Goal: Information Seeking & Learning: Learn about a topic

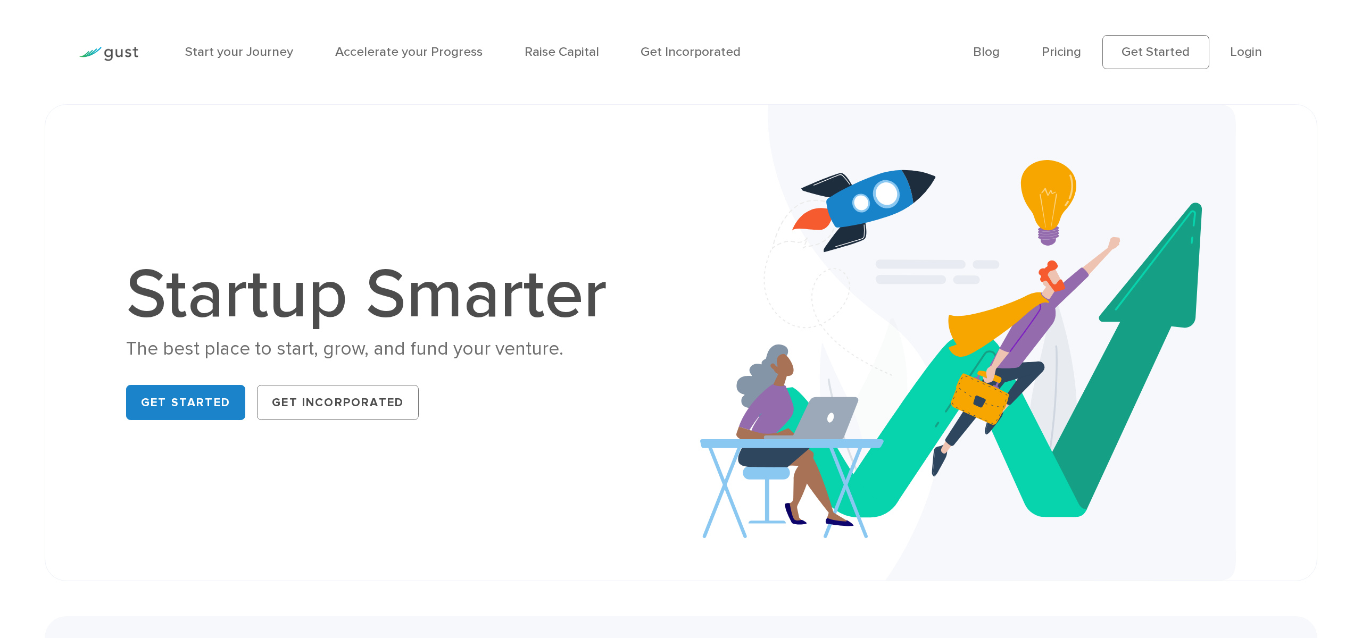
click at [327, 302] on h1 "Startup Smarter" at bounding box center [376, 295] width 500 height 70
click at [264, 48] on link "Start your Journey" at bounding box center [239, 51] width 108 height 15
drag, startPoint x: 1063, startPoint y: 60, endPoint x: 1064, endPoint y: 53, distance: 6.5
click at [1062, 59] on link "Pricing" at bounding box center [1061, 51] width 39 height 15
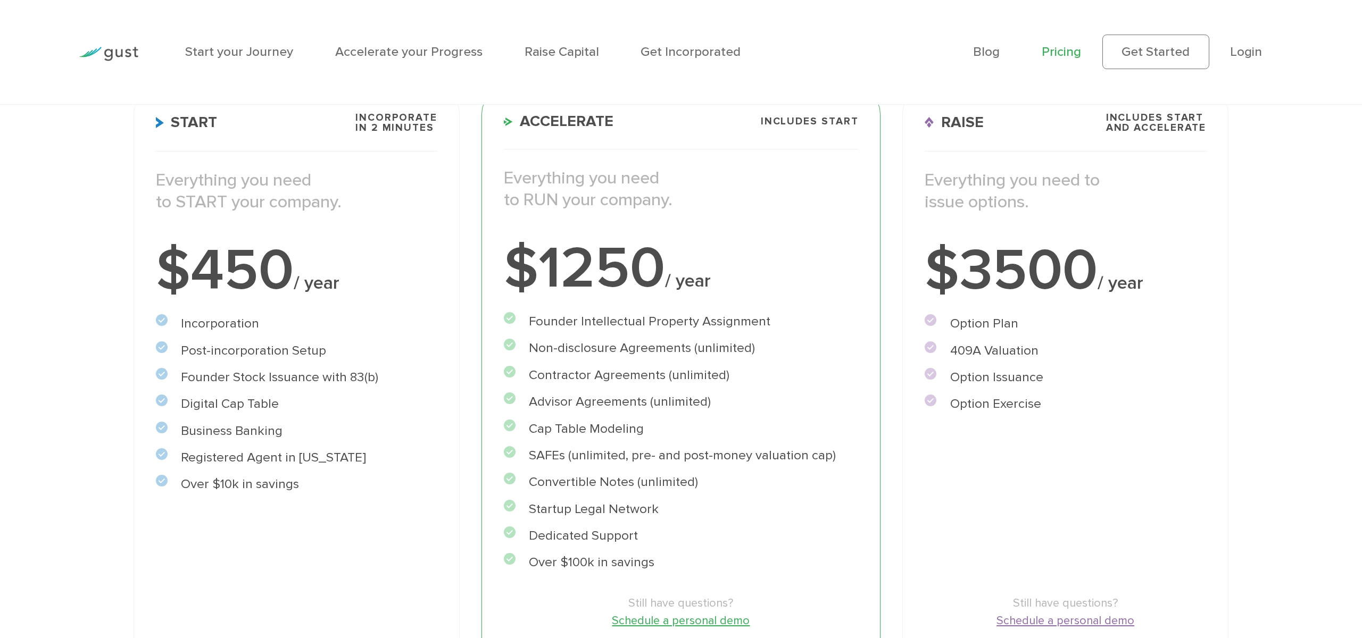
scroll to position [234, 0]
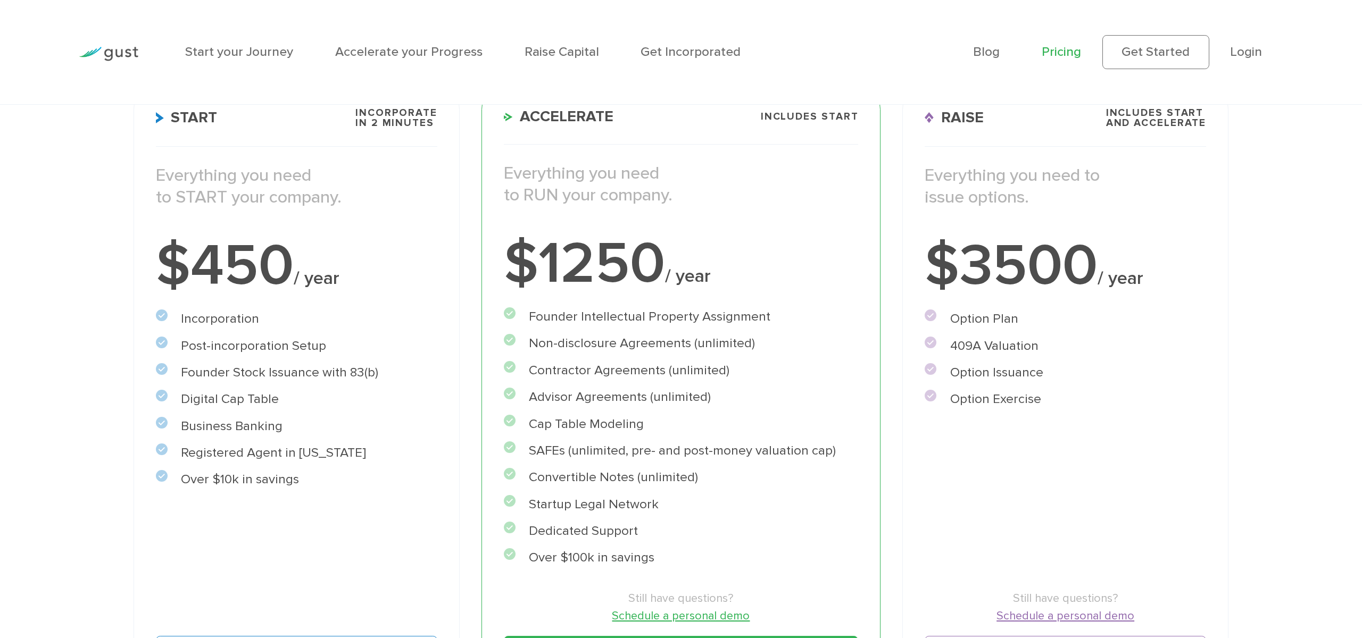
click at [692, 142] on h3 "Accelerate Includes START" at bounding box center [681, 126] width 355 height 37
drag, startPoint x: 682, startPoint y: 144, endPoint x: 680, endPoint y: 153, distance: 9.7
click at [680, 153] on div "Accelerate Includes START Everything you need to RUN your company. $1250 / year…" at bounding box center [681, 393] width 400 height 627
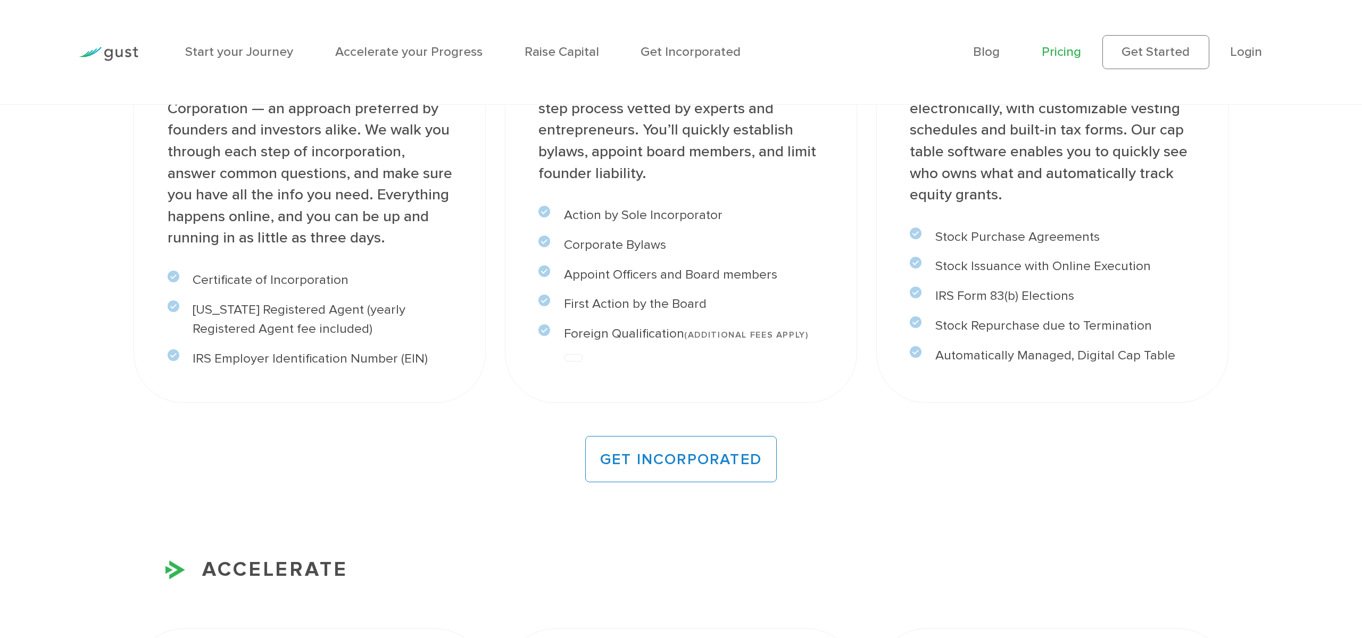
scroll to position [760, 0]
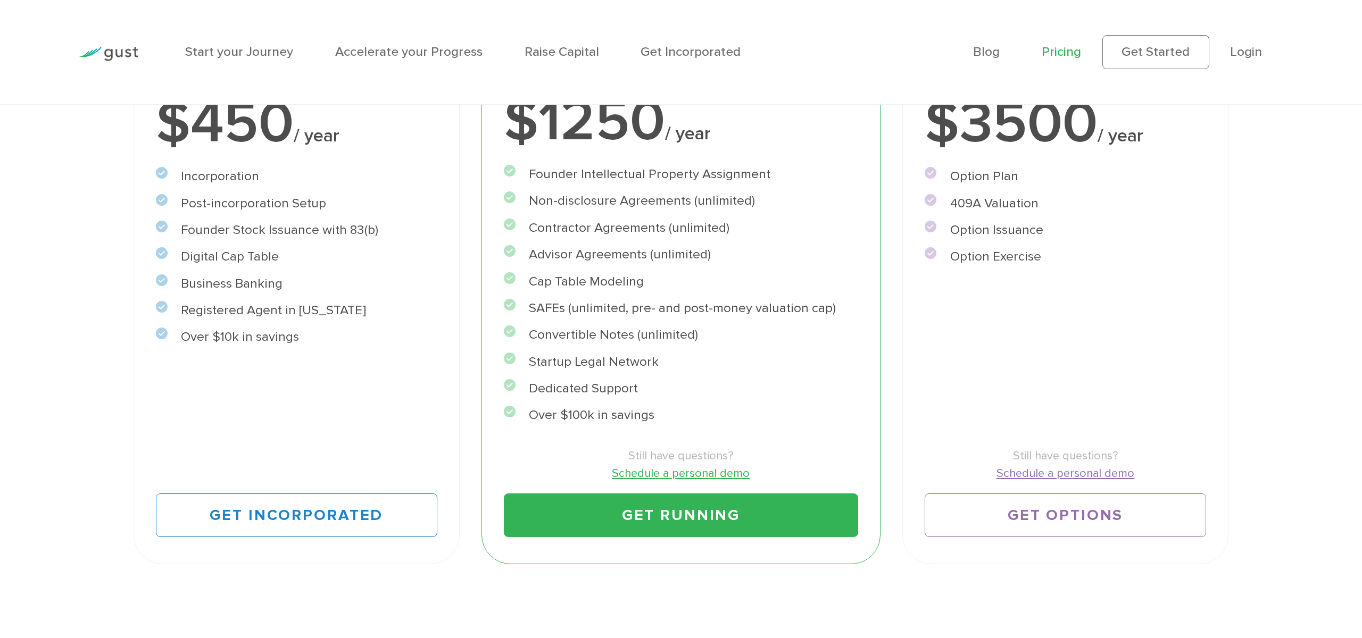
drag, startPoint x: 628, startPoint y: 161, endPoint x: 637, endPoint y: 170, distance: 12.4
click at [637, 170] on li "Founder Intellectual Property Assignment" at bounding box center [681, 175] width 355 height 20
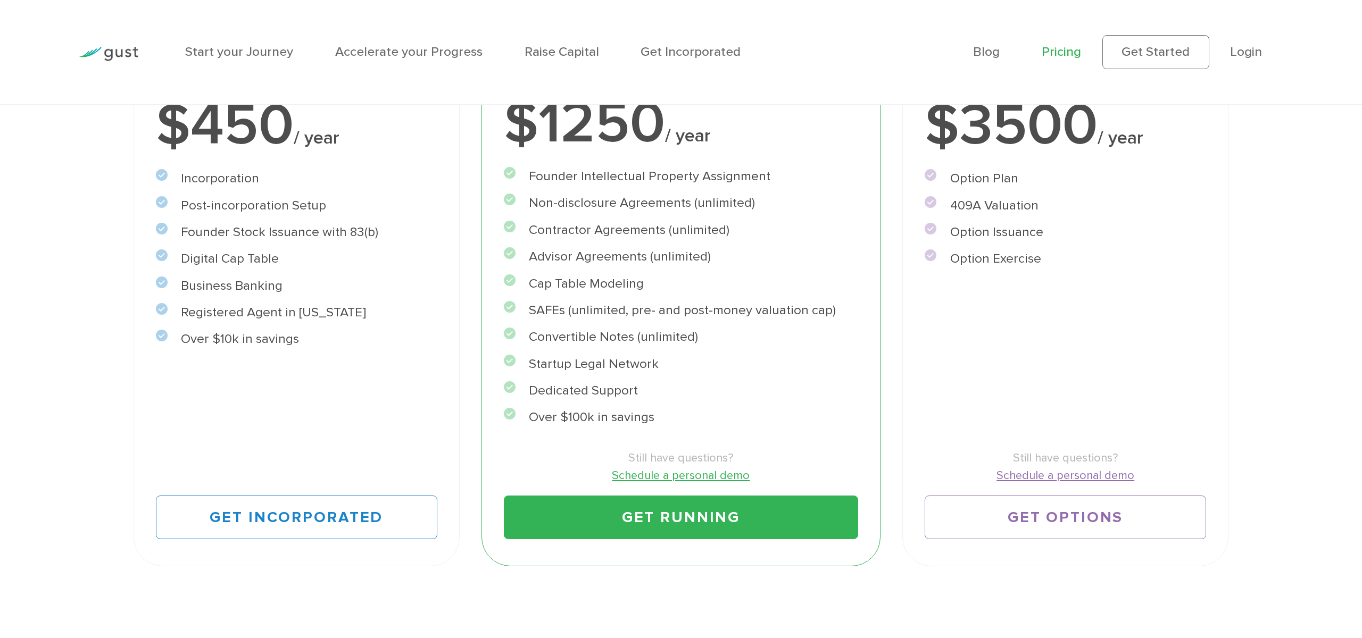
click at [636, 170] on li "Founder Intellectual Property Assignment" at bounding box center [681, 177] width 355 height 20
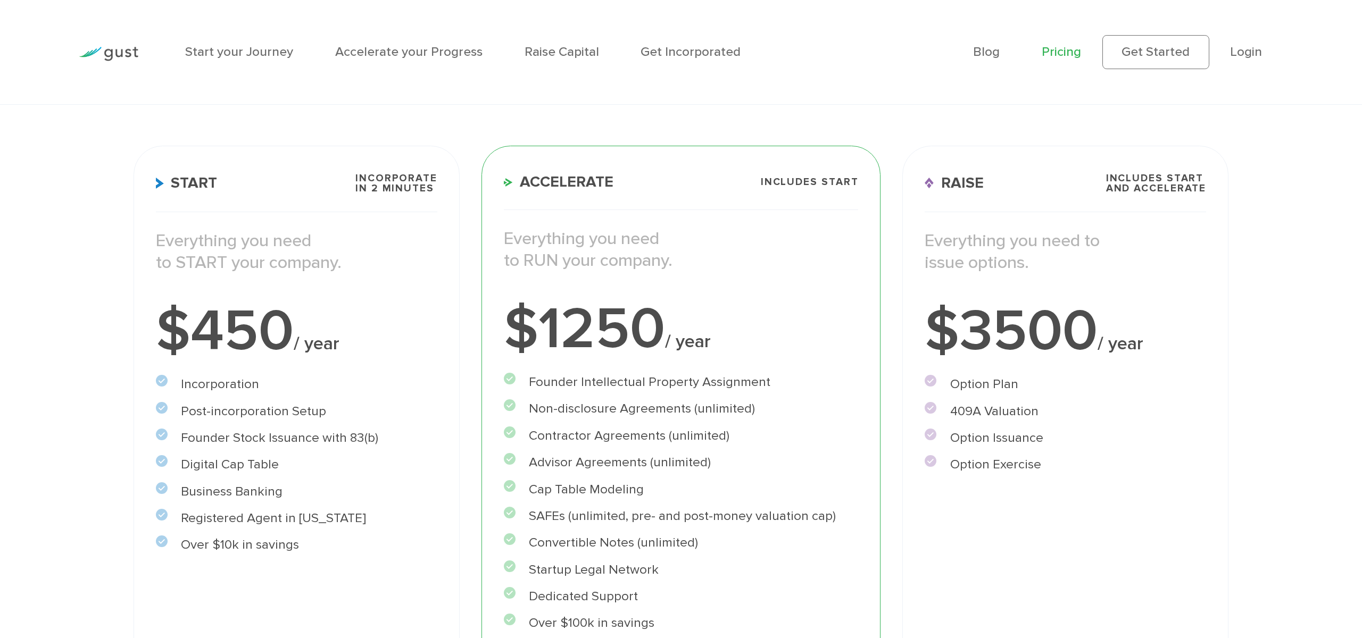
scroll to position [199, 0]
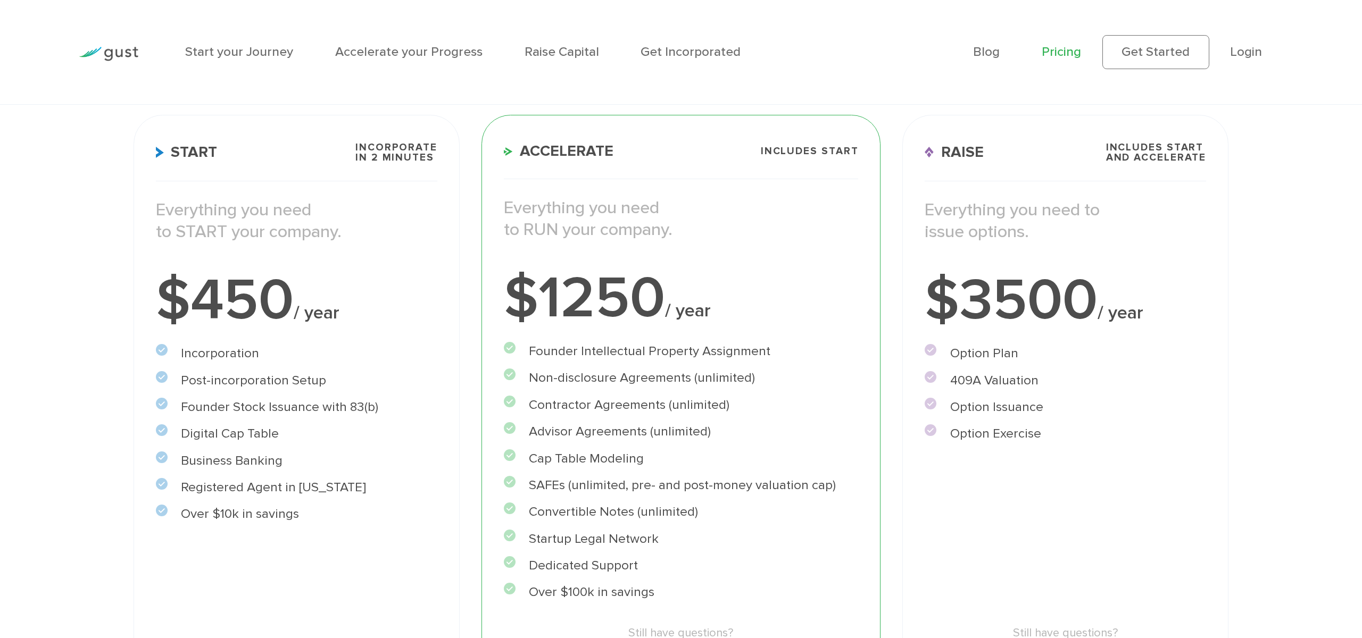
click at [702, 236] on p "Everything you need to RUN your company." at bounding box center [681, 219] width 355 height 44
click at [568, 54] on link "Raise Capital" at bounding box center [562, 51] width 74 height 15
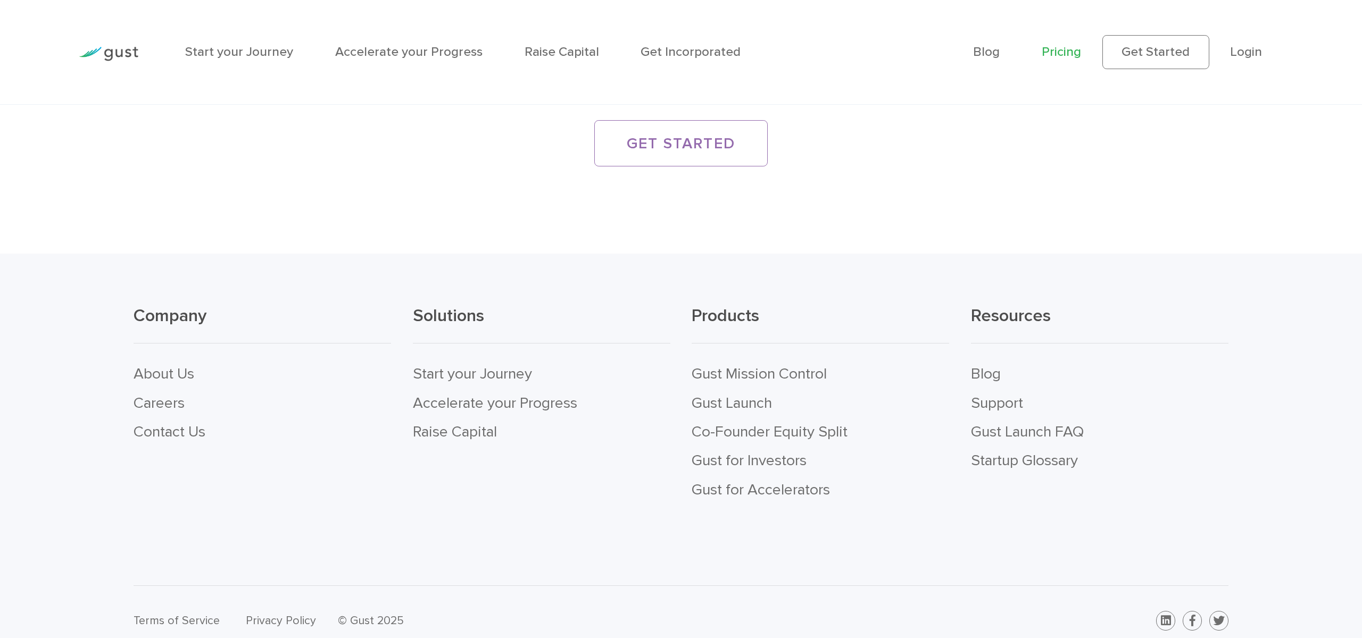
scroll to position [2883, 0]
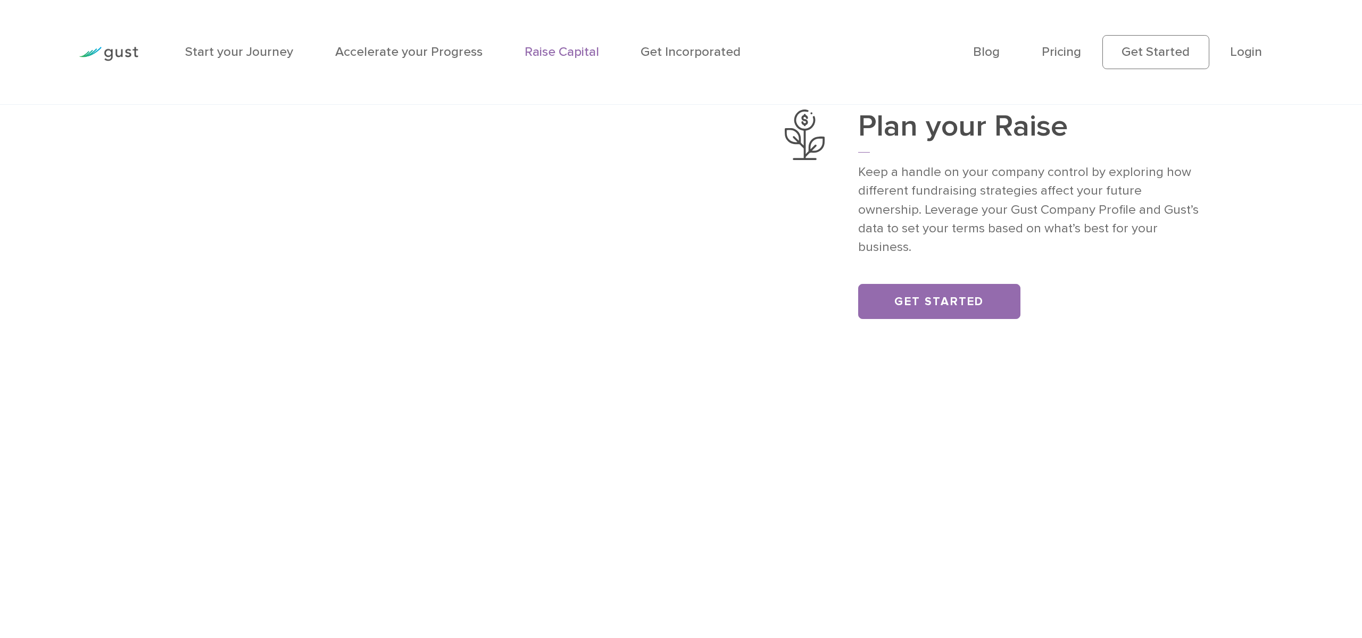
scroll to position [808, 0]
